Goal: Task Accomplishment & Management: Complete application form

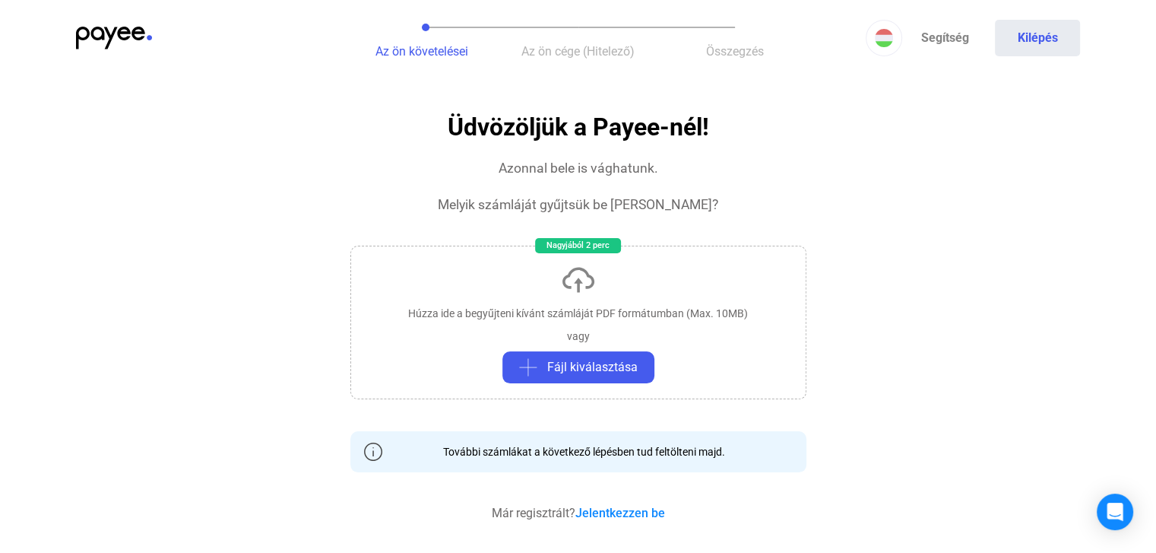
click at [590, 55] on span "Az ön cége (Hitelező)" at bounding box center [578, 51] width 113 height 14
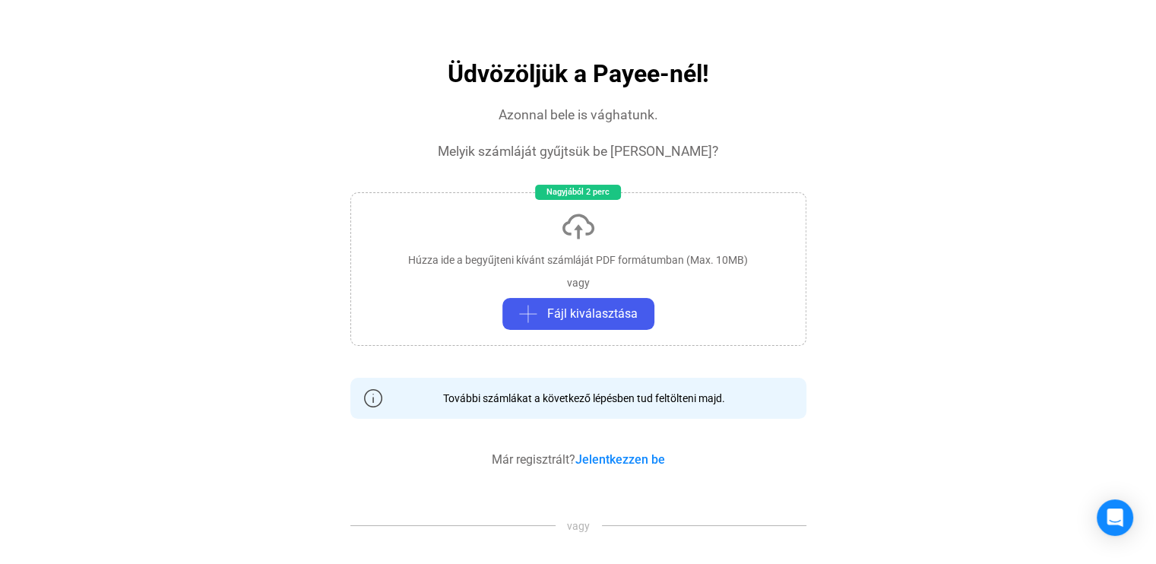
scroll to position [76, 0]
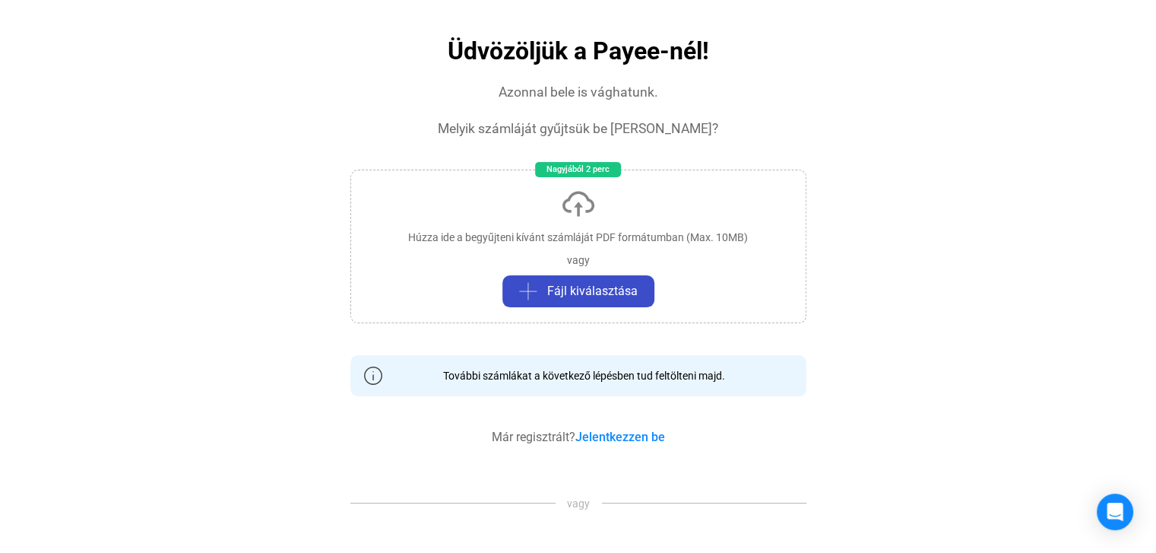
click at [555, 283] on span "Fájl kiválasztása" at bounding box center [592, 291] width 90 height 18
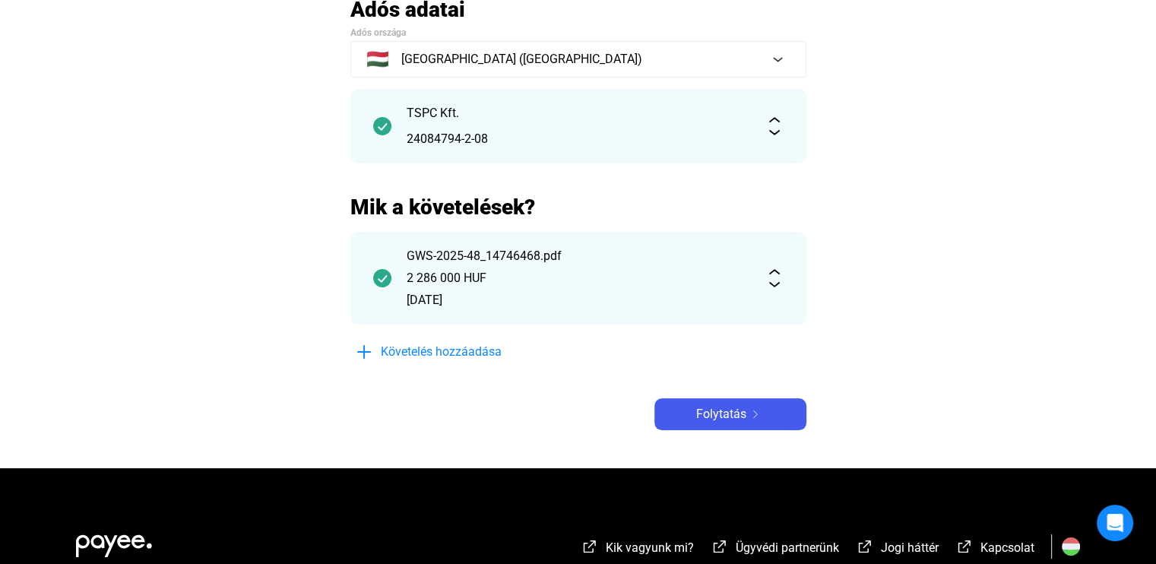
scroll to position [152, 0]
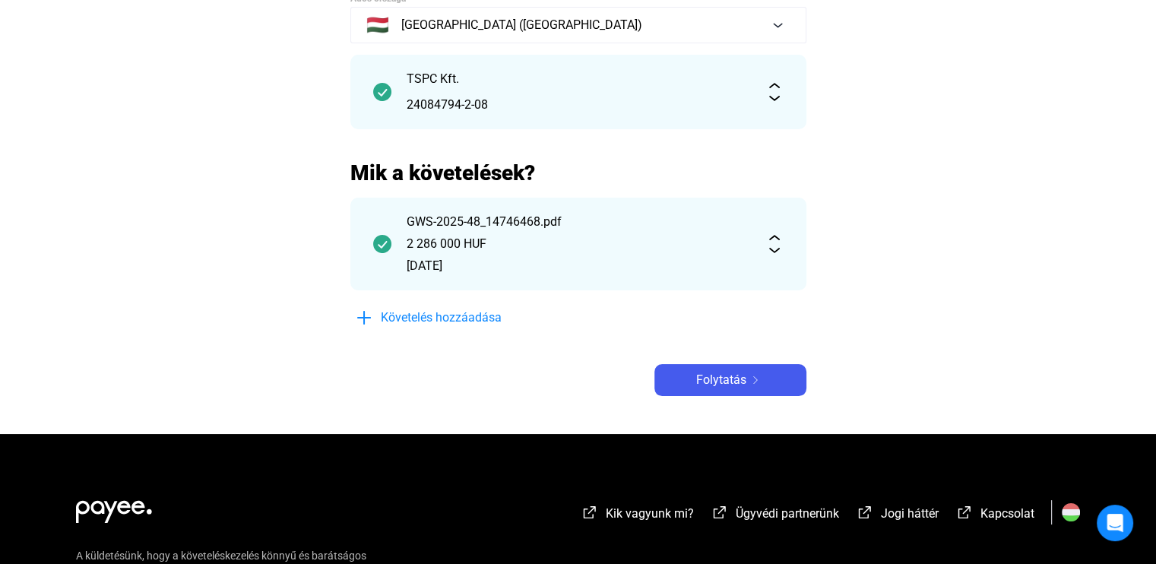
click at [776, 252] on img at bounding box center [775, 244] width 18 height 18
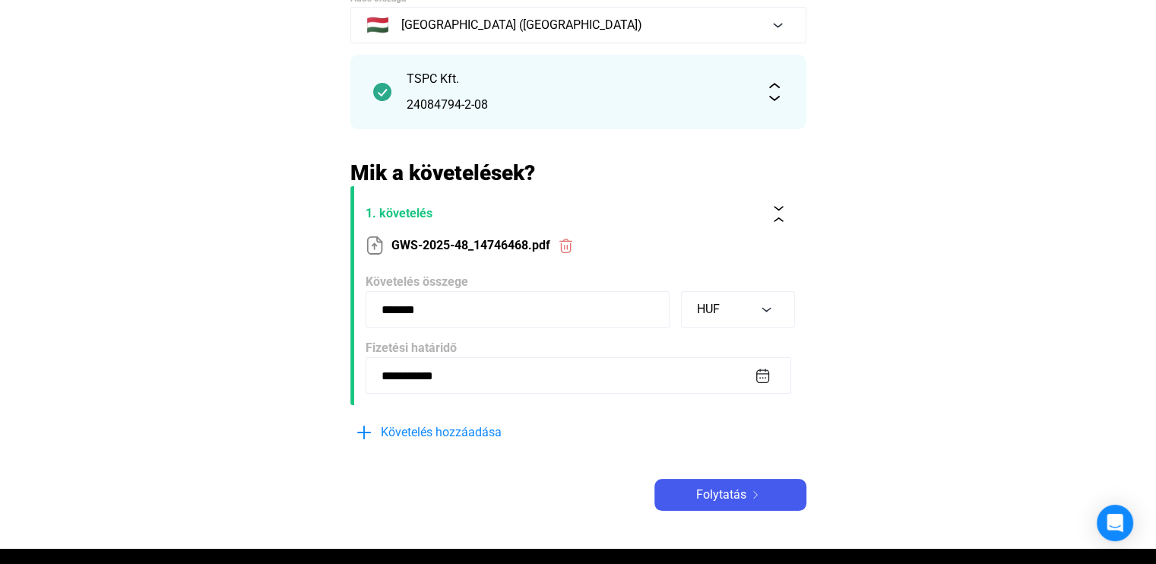
click at [769, 99] on img at bounding box center [775, 92] width 18 height 18
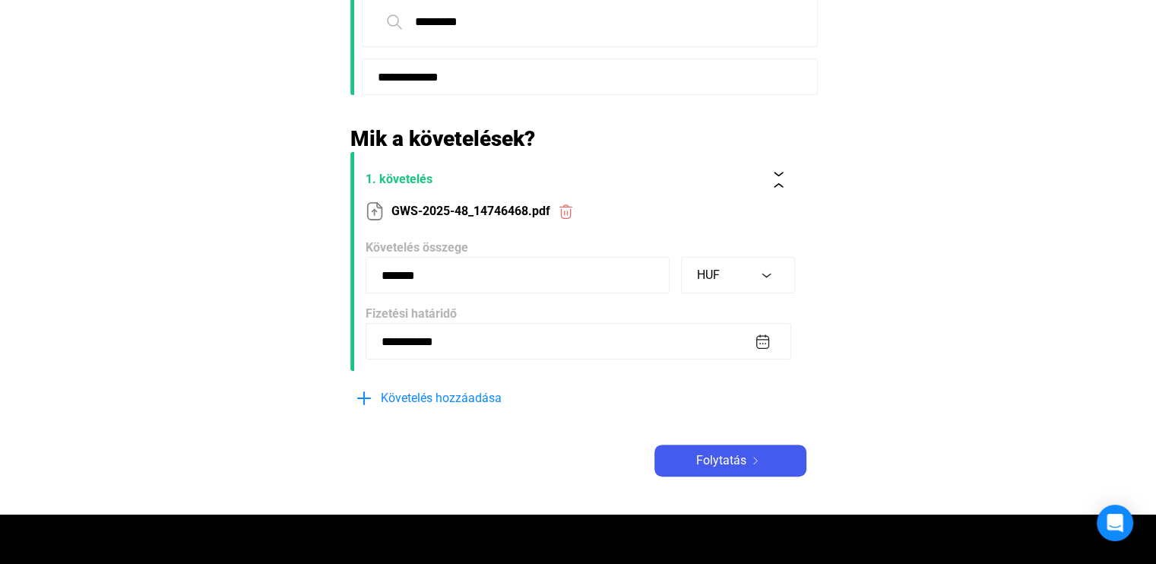
scroll to position [304, 0]
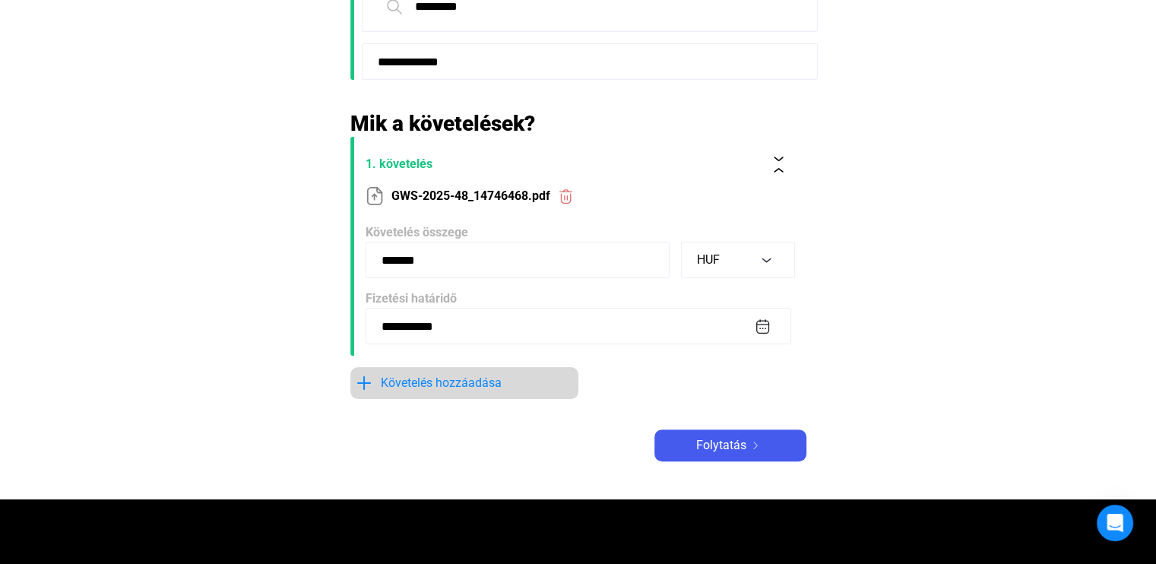
click at [402, 382] on span "Követelés hozzáadása" at bounding box center [441, 383] width 121 height 18
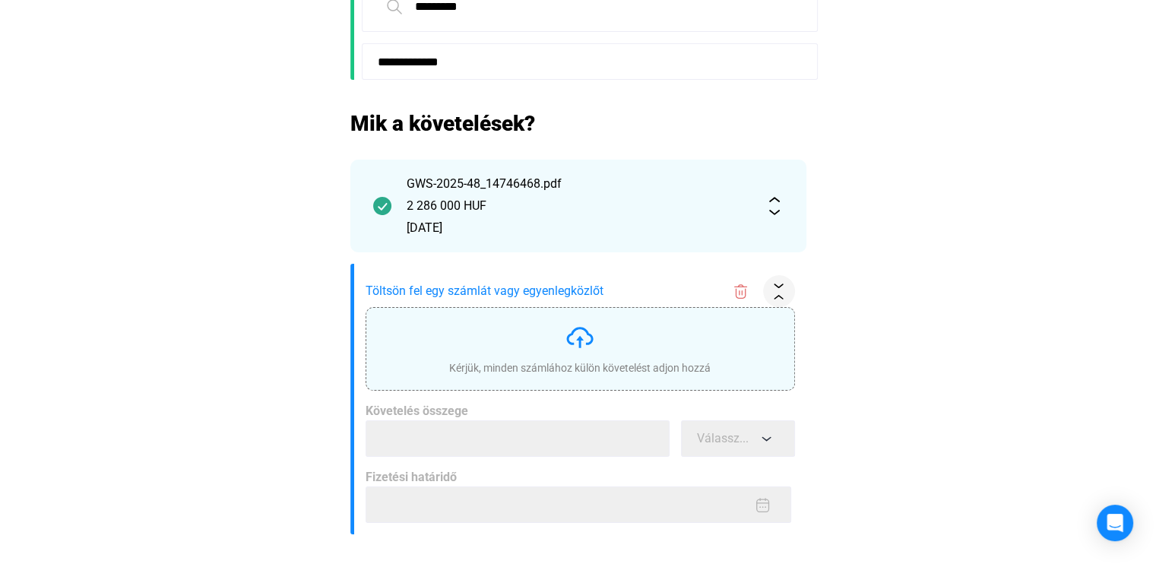
click at [598, 346] on div "Kérjük, minden számlához külön követelést adjon hozzá" at bounding box center [580, 348] width 262 height 53
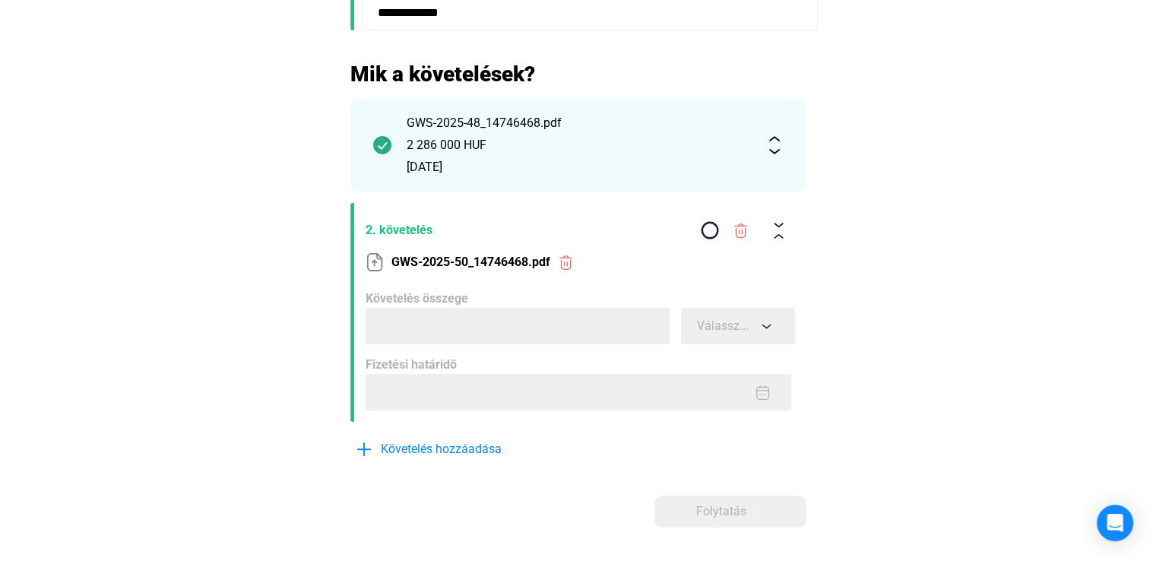
scroll to position [380, 0]
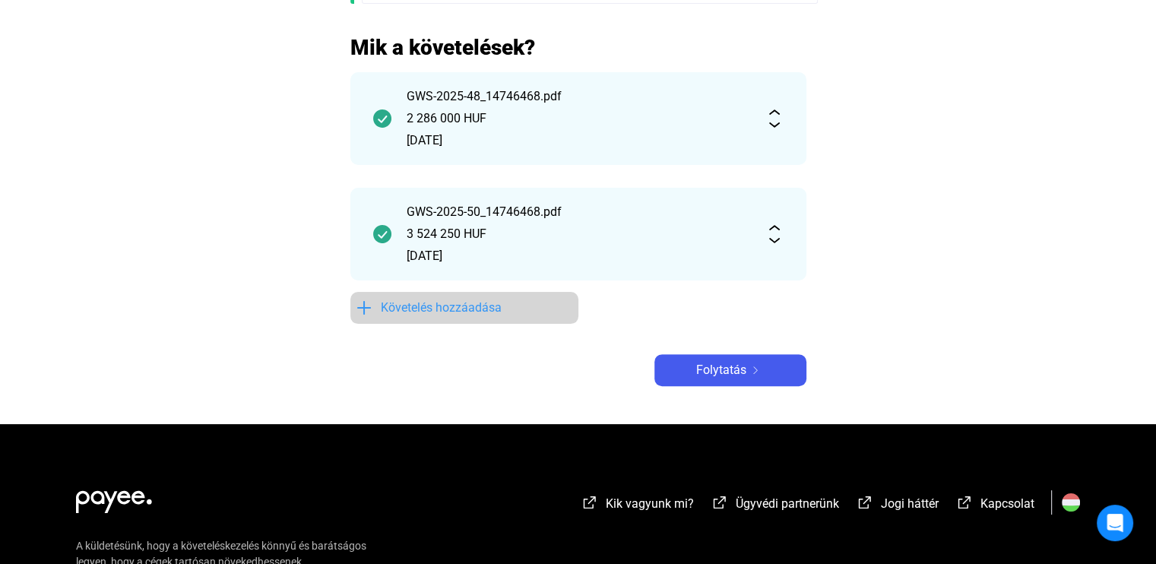
click at [435, 313] on span "Követelés hozzáadása" at bounding box center [441, 308] width 121 height 18
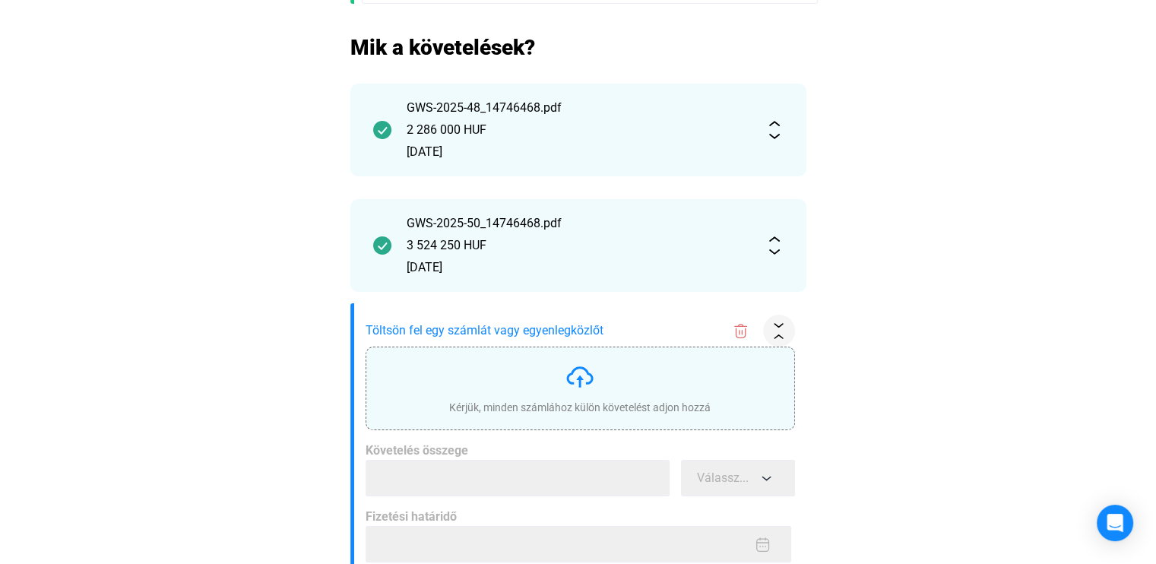
click at [578, 380] on img at bounding box center [580, 377] width 30 height 30
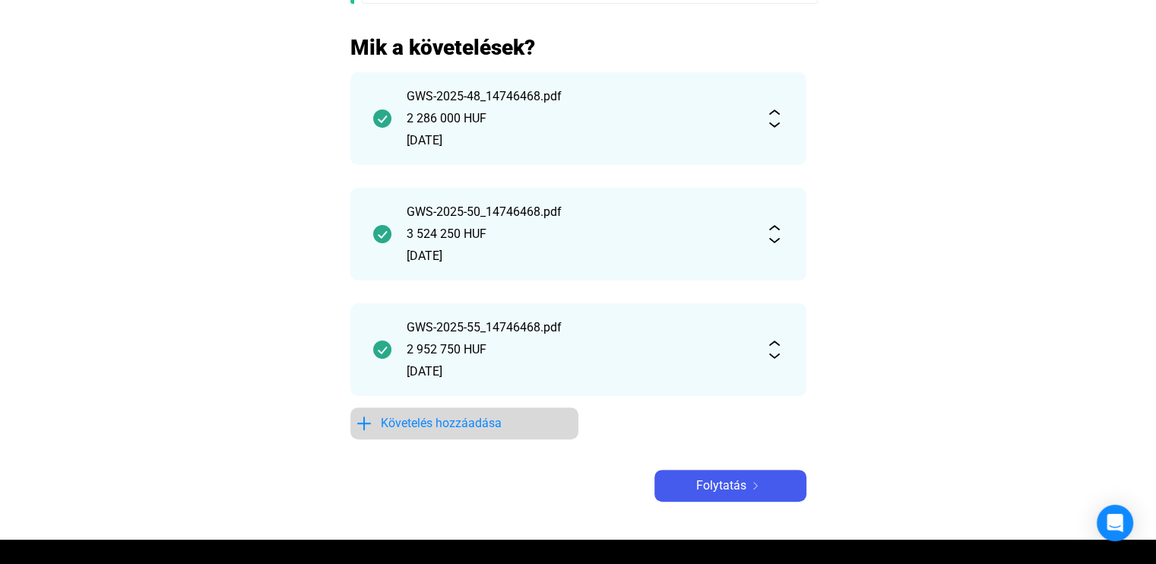
click at [490, 426] on span "Követelés hozzáadása" at bounding box center [441, 423] width 121 height 18
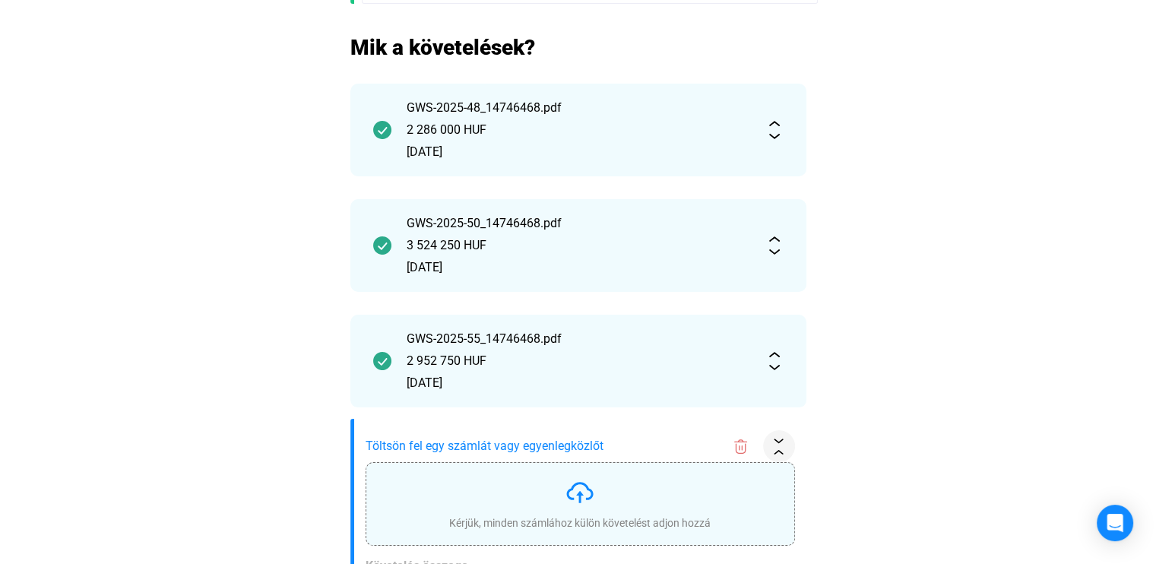
click at [594, 484] on img at bounding box center [580, 492] width 30 height 30
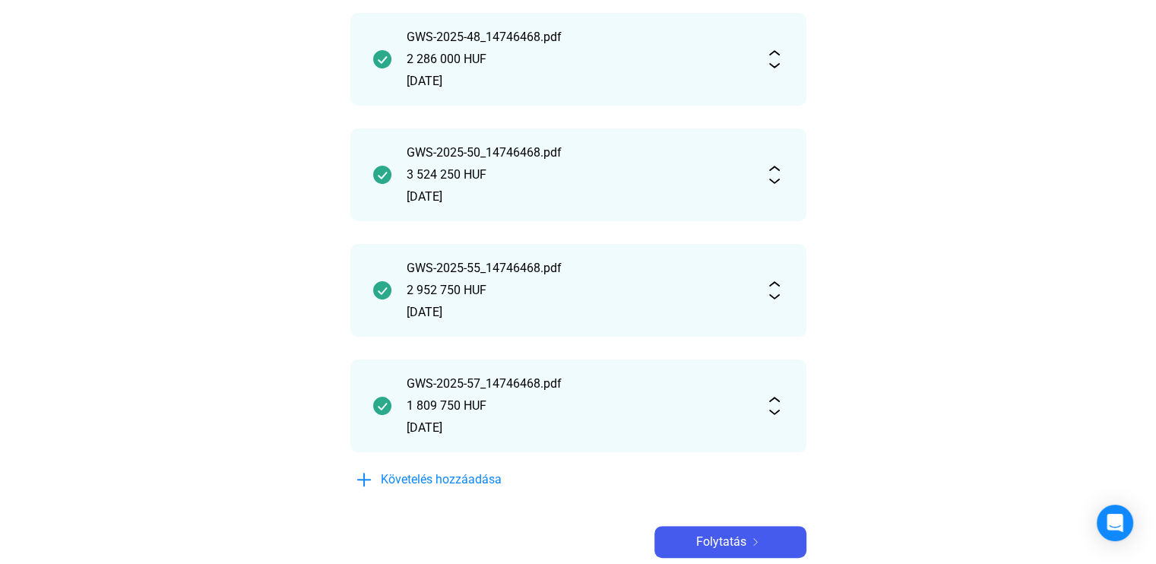
scroll to position [532, 0]
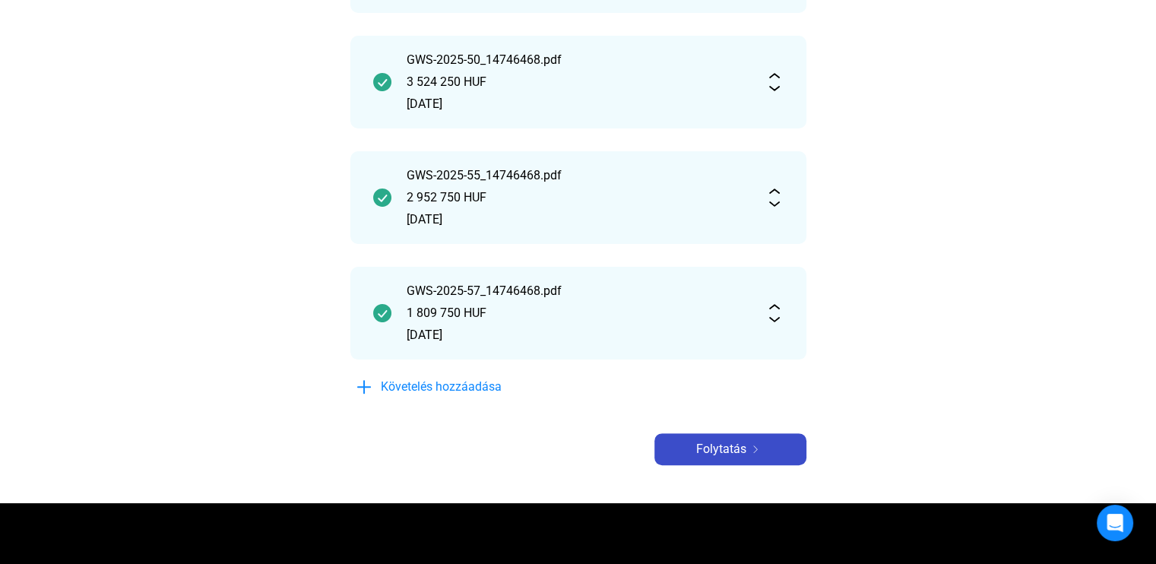
click at [718, 452] on span "Folytatás" at bounding box center [721, 449] width 50 height 18
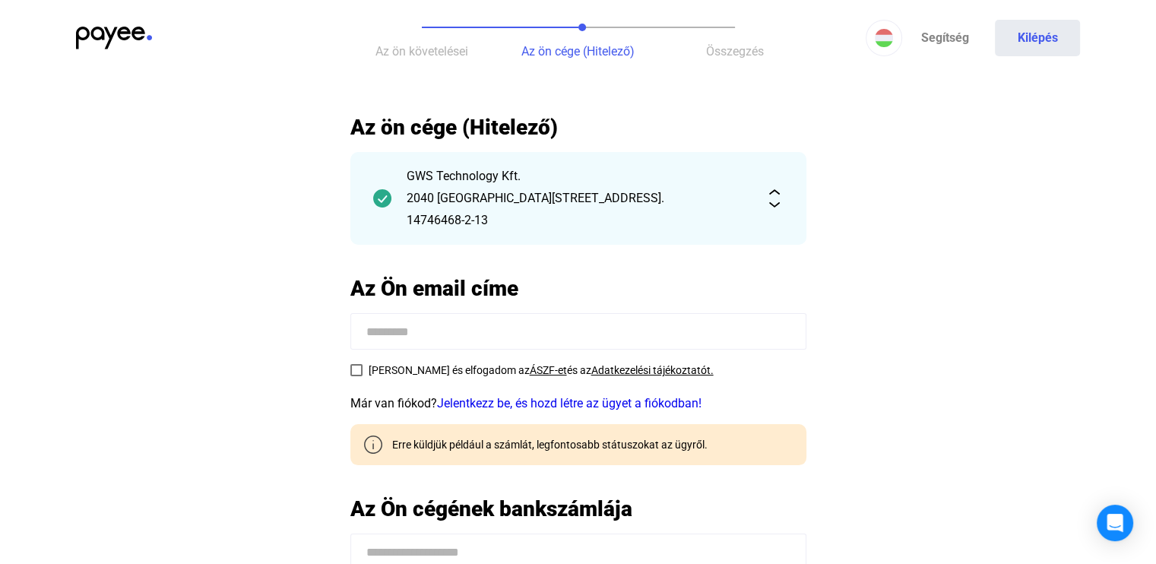
click at [420, 30] on button "Az ön követelései" at bounding box center [422, 38] width 157 height 76
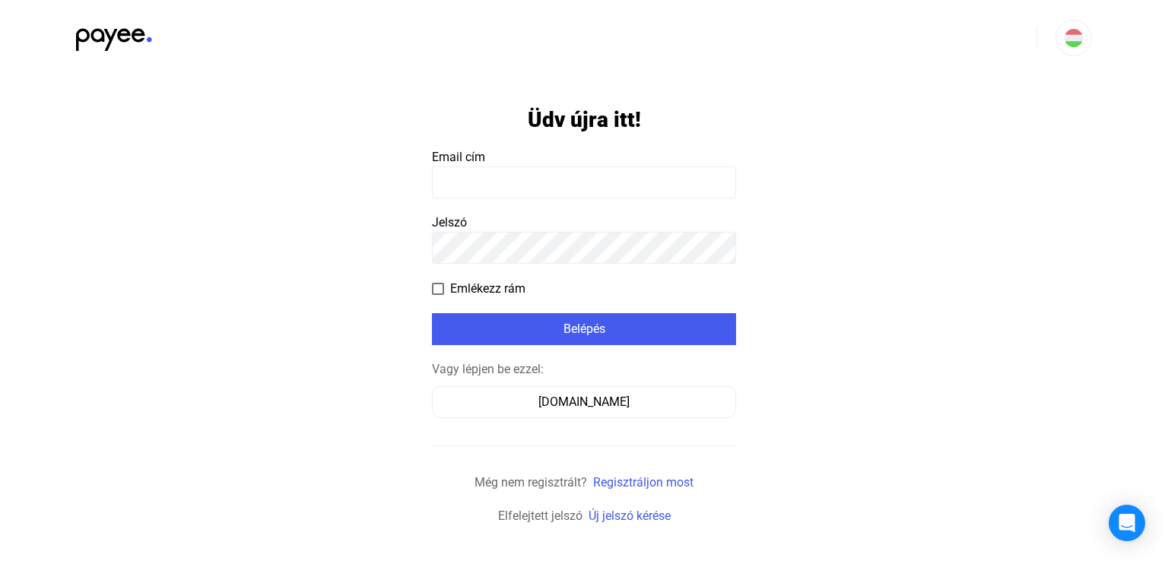
click at [561, 176] on input at bounding box center [584, 182] width 304 height 32
click at [866, 176] on app-form-template "Üdv újra itt! Email cím Jelszó Emlékezz rám Belépés Vagy lépjen be ezzel: [DOMA…" at bounding box center [584, 300] width 1168 height 449
click at [513, 193] on input at bounding box center [584, 182] width 304 height 32
type input "**********"
click at [1005, 225] on app-form-template "**********" at bounding box center [584, 300] width 1168 height 449
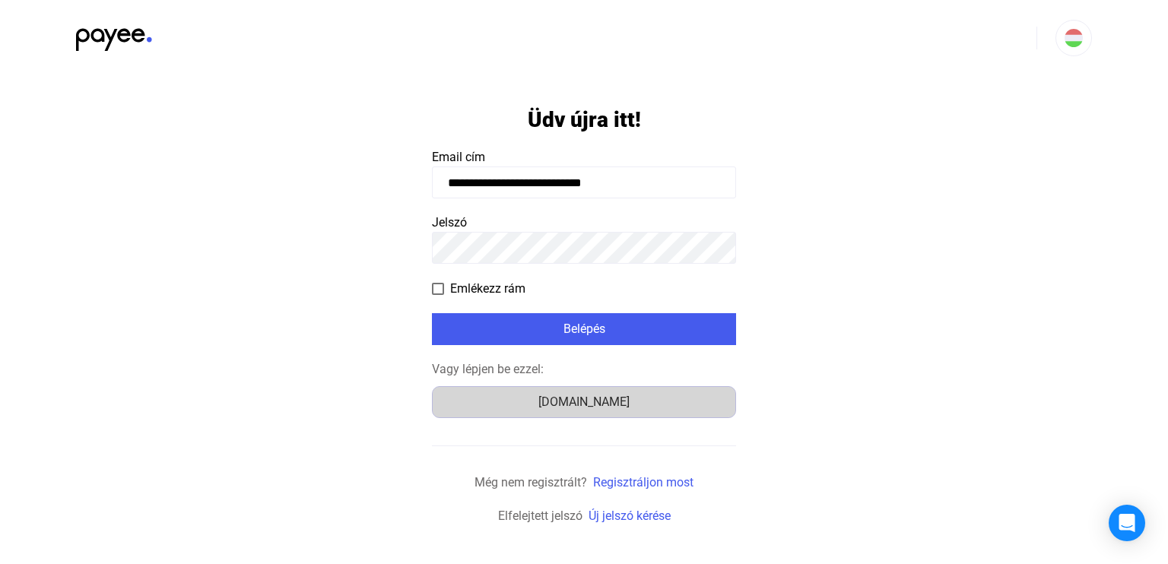
click at [601, 397] on div "[DOMAIN_NAME]" at bounding box center [583, 402] width 293 height 18
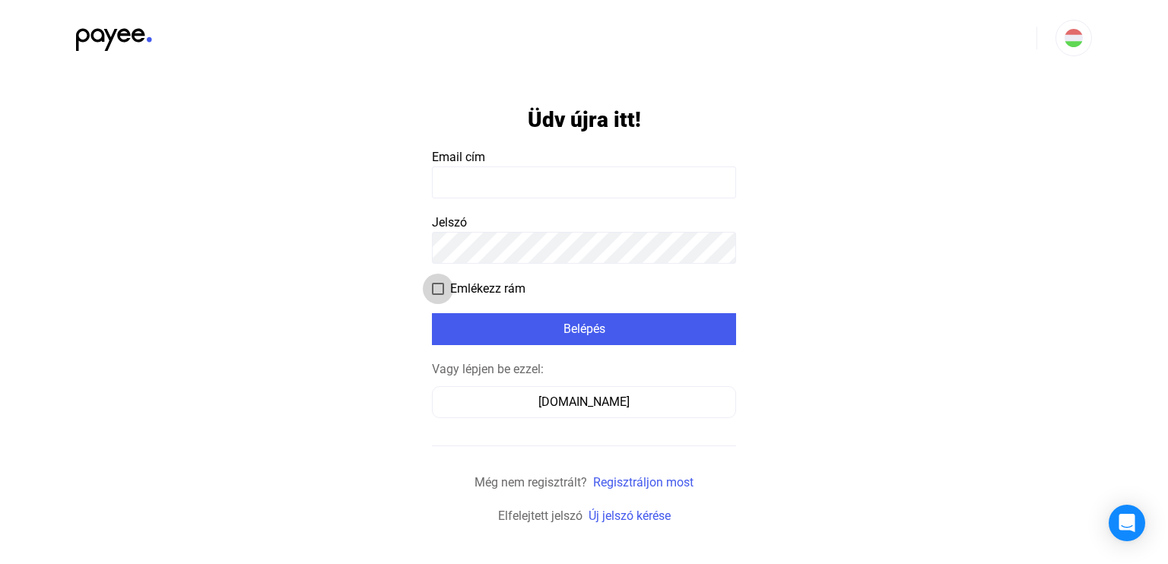
click at [438, 287] on span at bounding box center [438, 289] width 12 height 12
click at [462, 189] on input at bounding box center [584, 182] width 304 height 32
type input "**********"
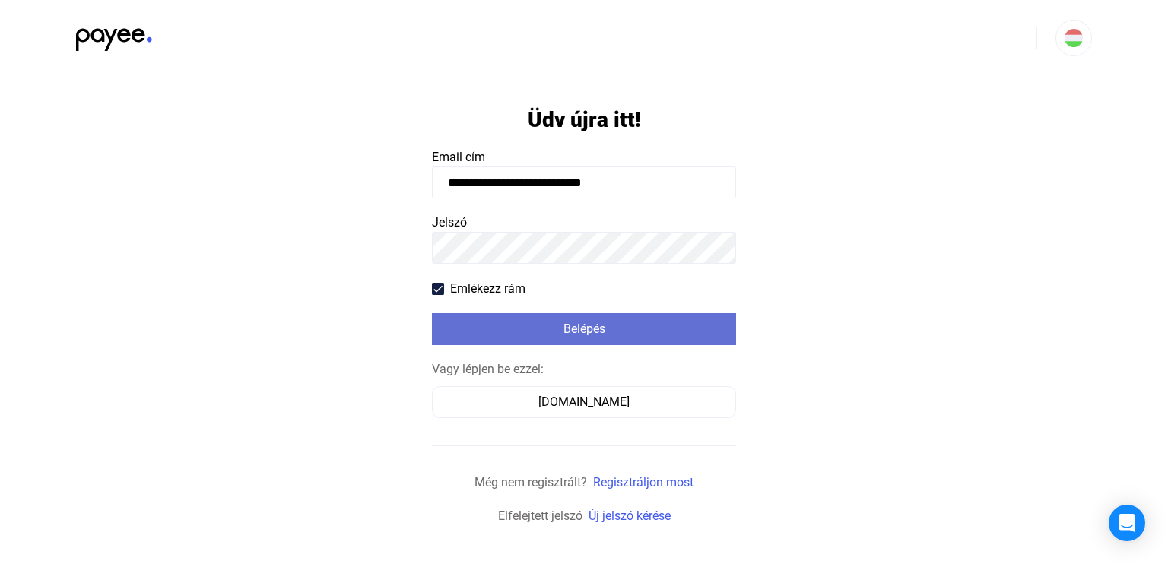
click at [607, 330] on div "Belépés" at bounding box center [583, 329] width 295 height 18
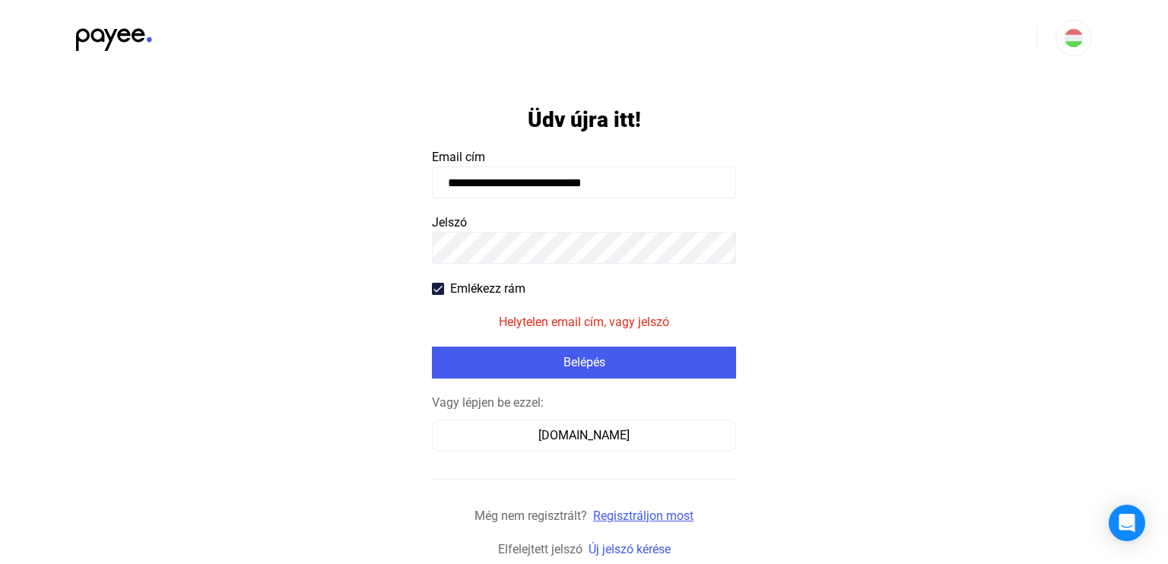
click at [644, 518] on link "Regisztráljon most" at bounding box center [643, 516] width 100 height 14
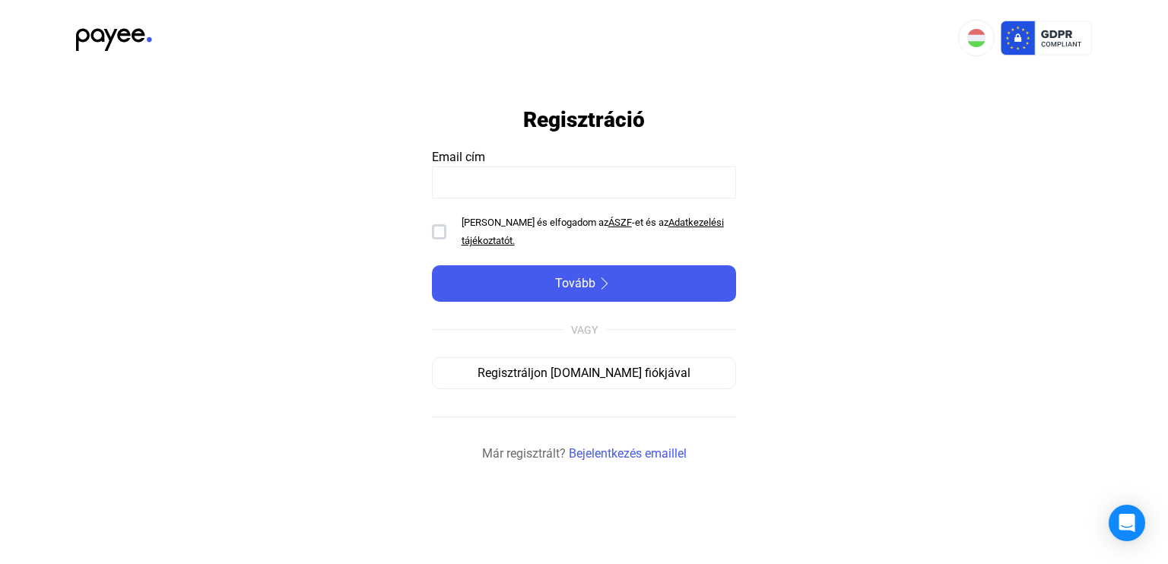
click at [452, 187] on input at bounding box center [584, 182] width 304 height 32
type input "**********"
click at [442, 230] on div at bounding box center [439, 231] width 14 height 15
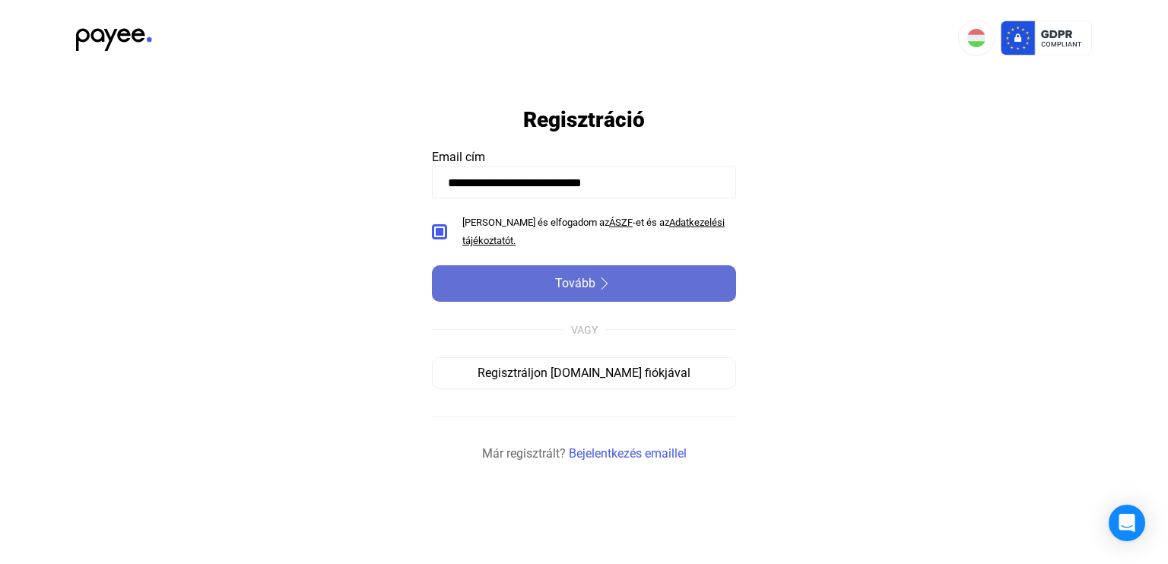
click at [680, 284] on div "Tovább" at bounding box center [583, 283] width 295 height 18
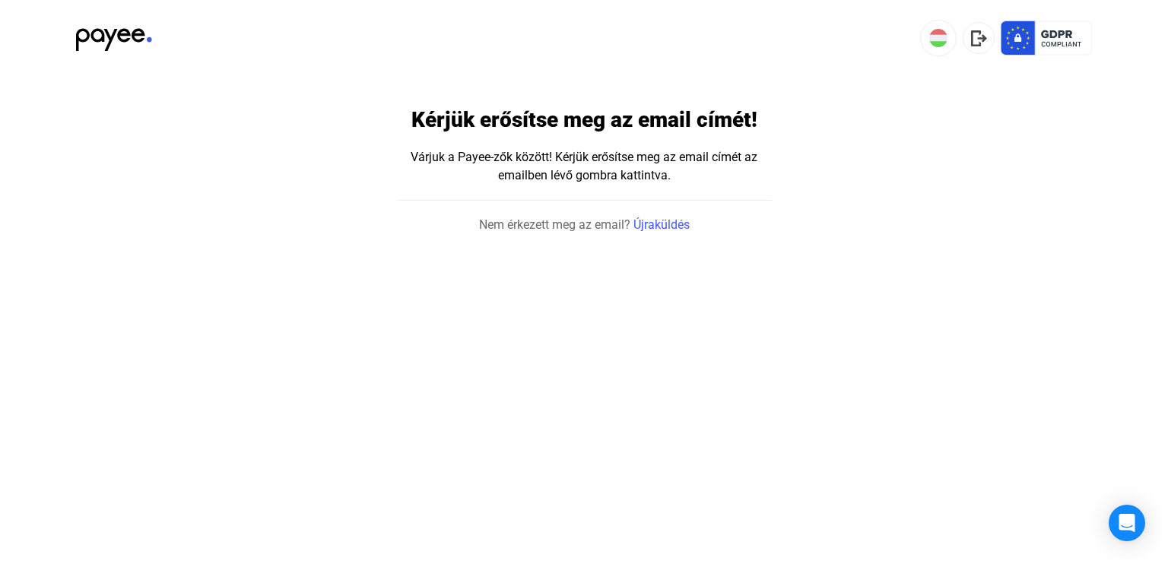
click at [610, 164] on div "Várjuk a Payee-zők között! Kérjük erősítse meg az email címét az emailben lévő …" at bounding box center [584, 166] width 375 height 36
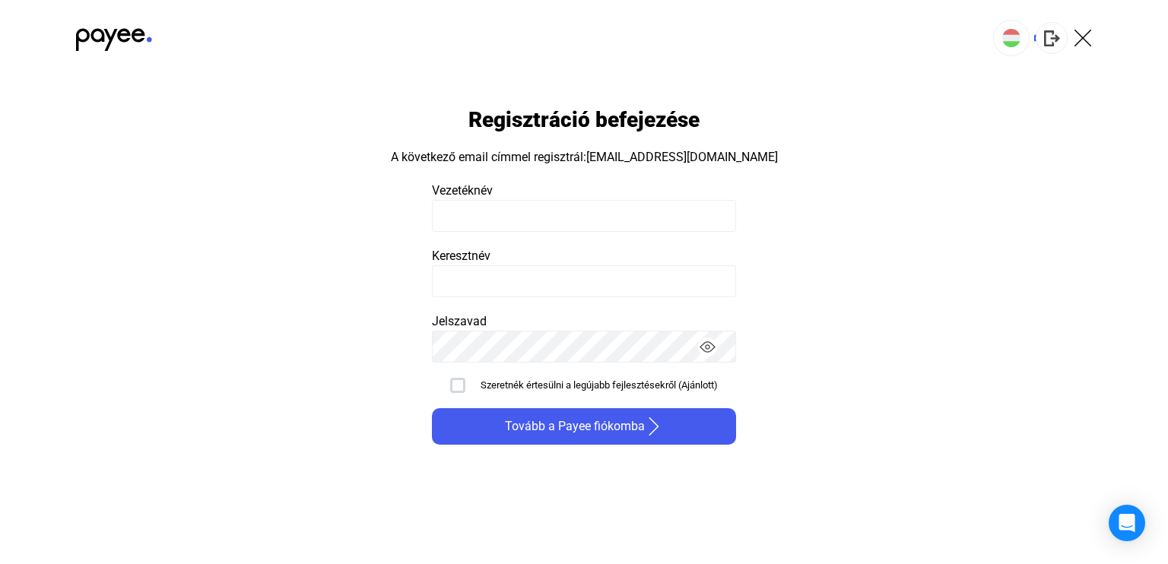
type input "**********"
click at [455, 388] on div at bounding box center [457, 385] width 15 height 15
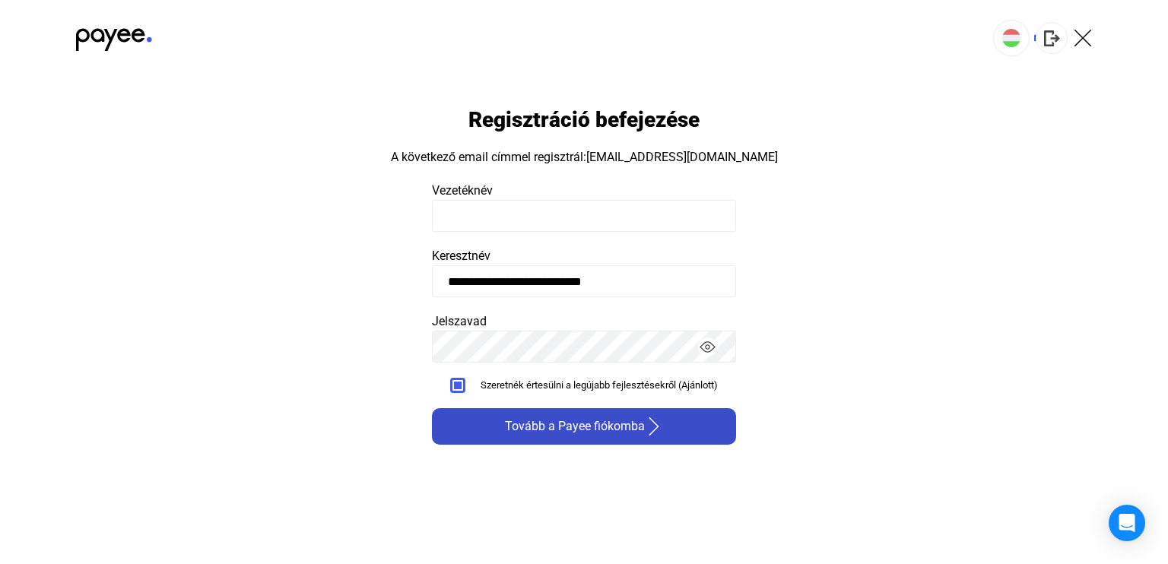
click at [636, 423] on span "Tovább a Payee fiókomba" at bounding box center [575, 426] width 140 height 18
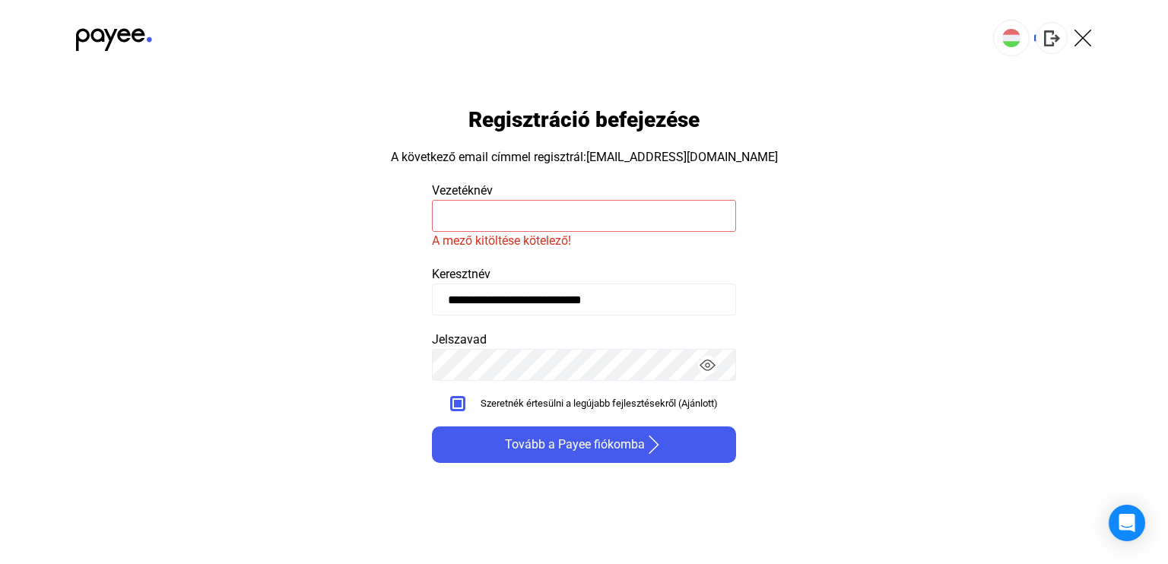
click at [498, 215] on input at bounding box center [584, 216] width 304 height 32
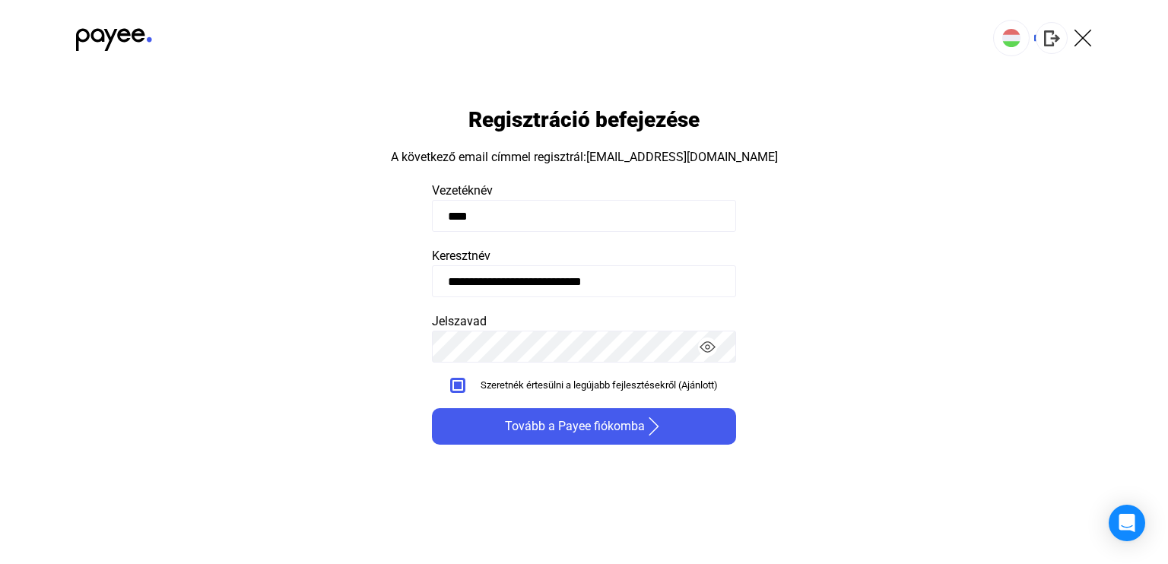
click at [480, 203] on input "****" at bounding box center [584, 216] width 304 height 32
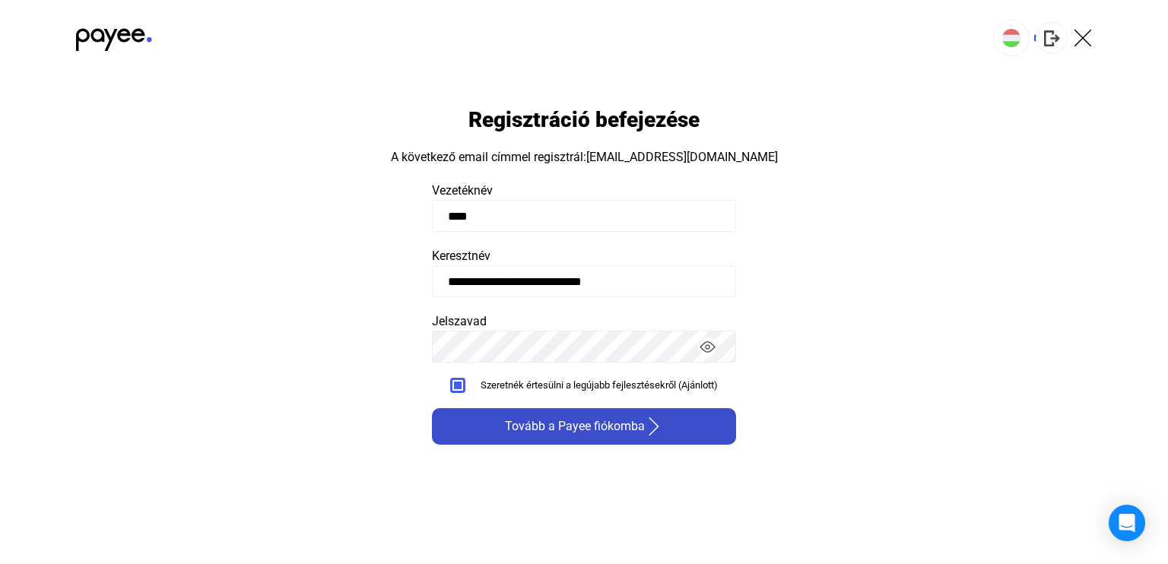
type input "****"
click at [598, 430] on span "Tovább a Payee fiókomba" at bounding box center [575, 426] width 140 height 18
